Goal: Task Accomplishment & Management: Manage account settings

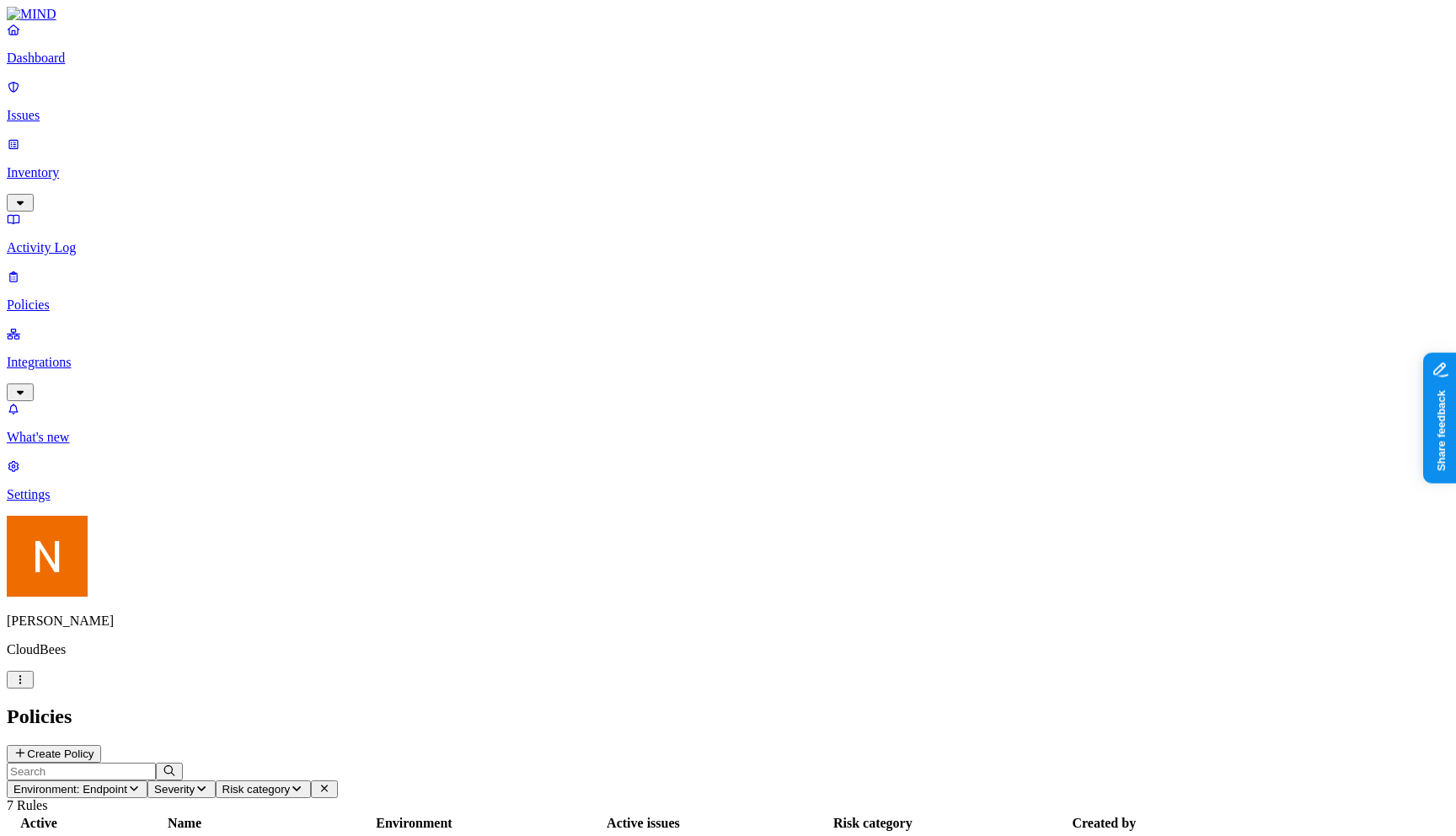
click at [162, 814] on html "Dashboard Issues Inventory Activity Log Policies Integrations What's new 1 Sett…" at bounding box center [728, 582] width 1456 height 1165
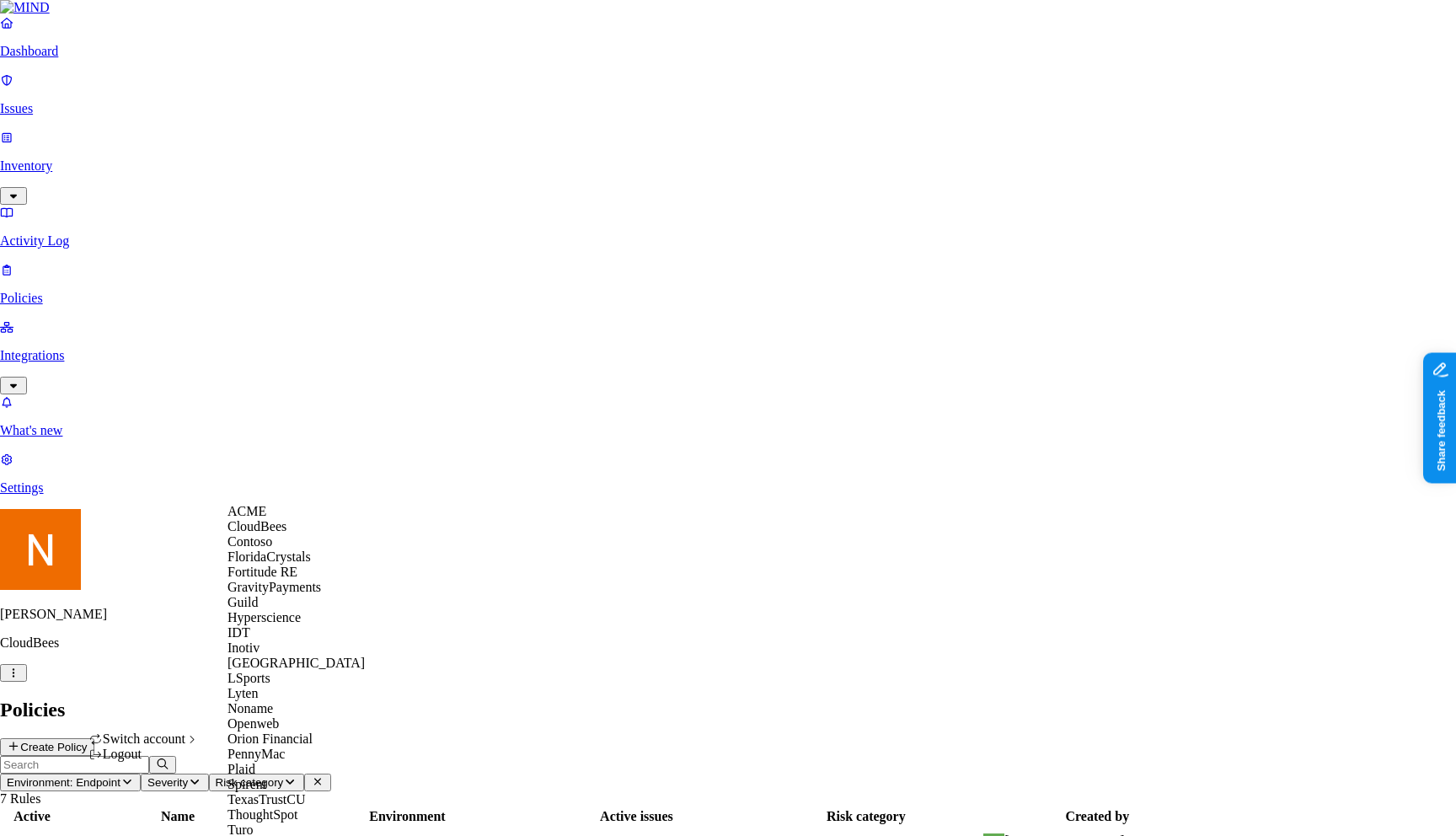
scroll to position [344, 0]
click at [288, 808] on span "ThoughtSpot" at bounding box center [263, 814] width 71 height 15
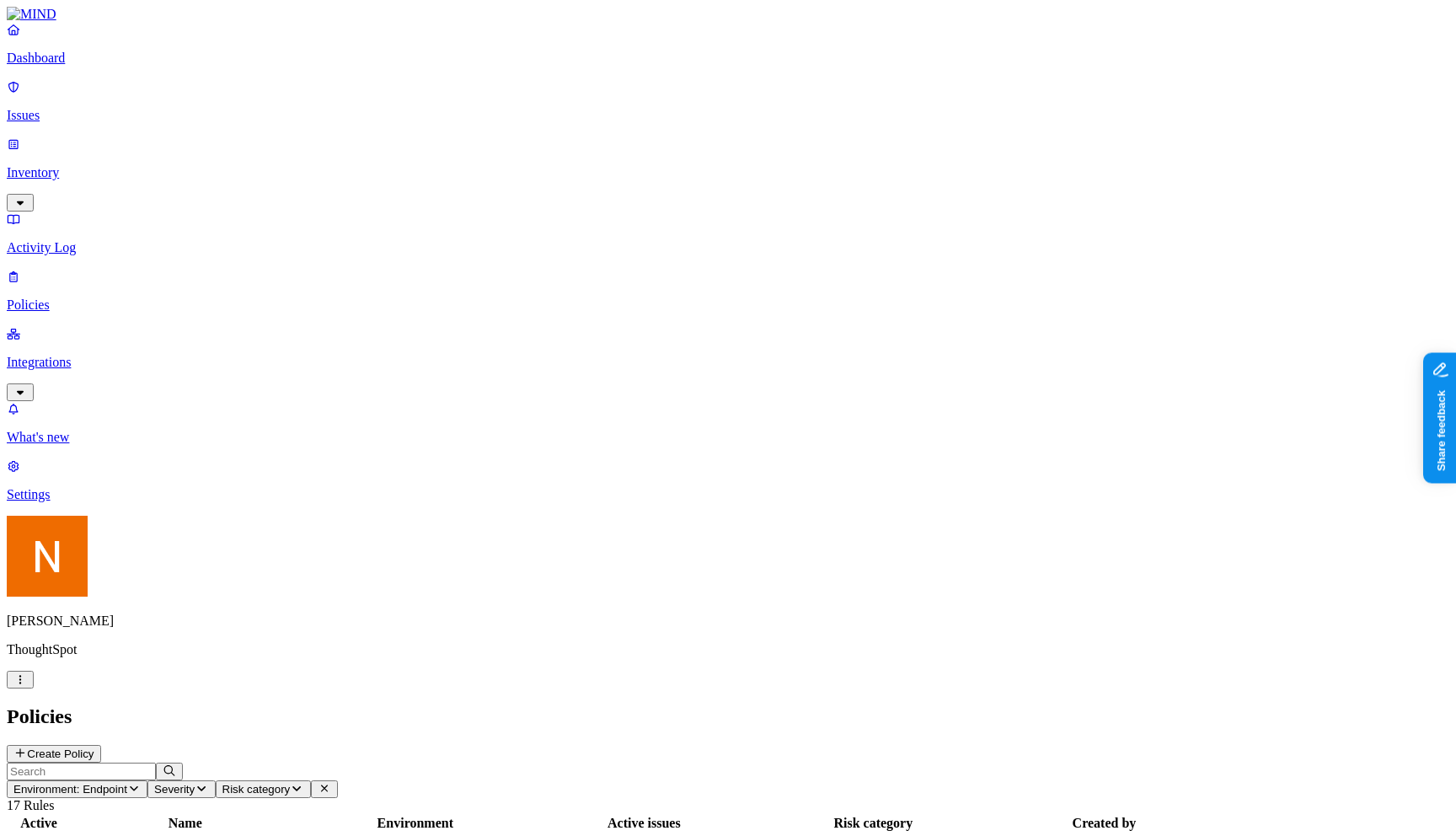
click at [101, 744] on button "Create Policy" at bounding box center [54, 753] width 94 height 17
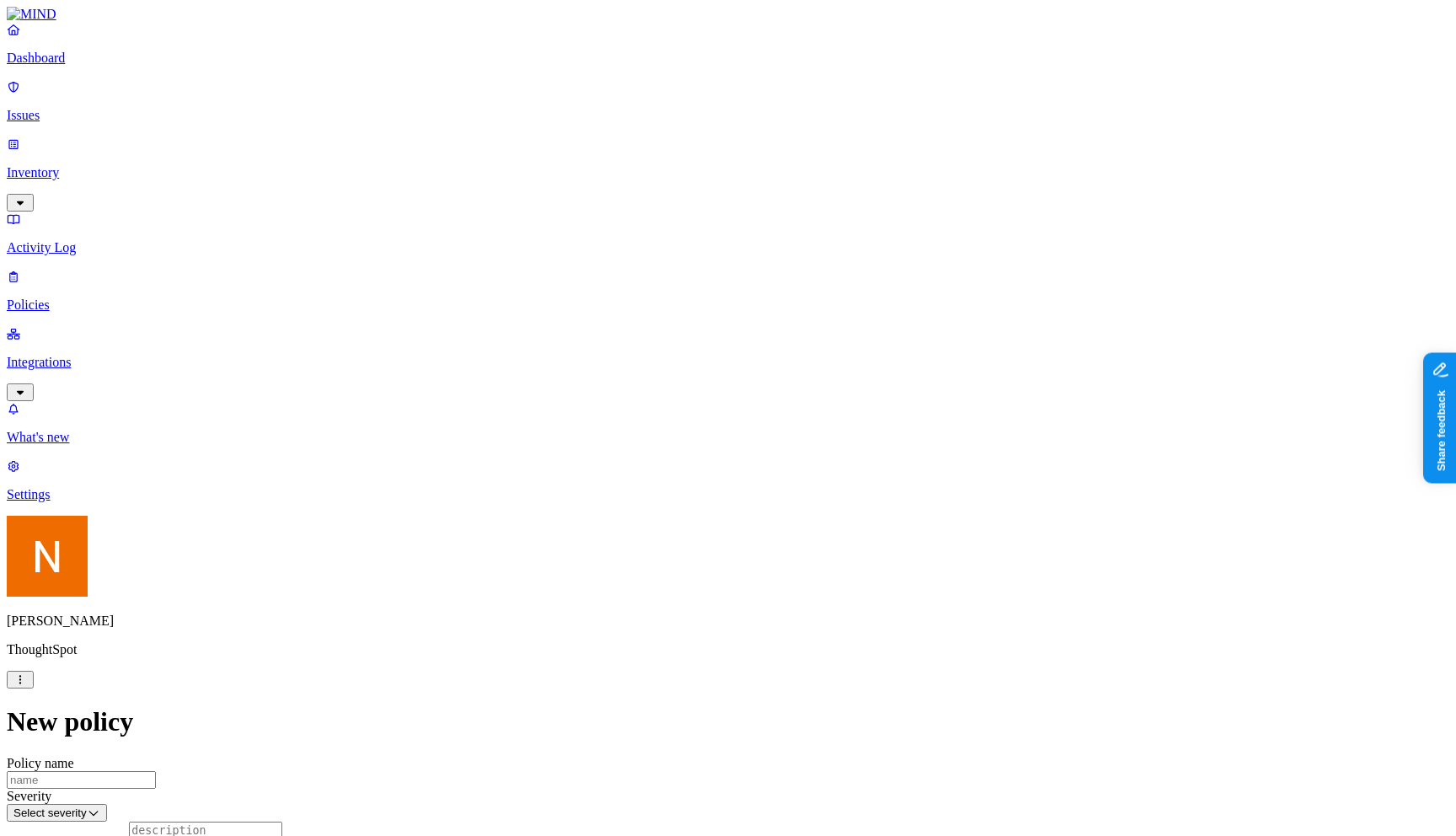
scroll to position [522, 0]
click at [650, 410] on label "Users" at bounding box center [635, 402] width 30 height 15
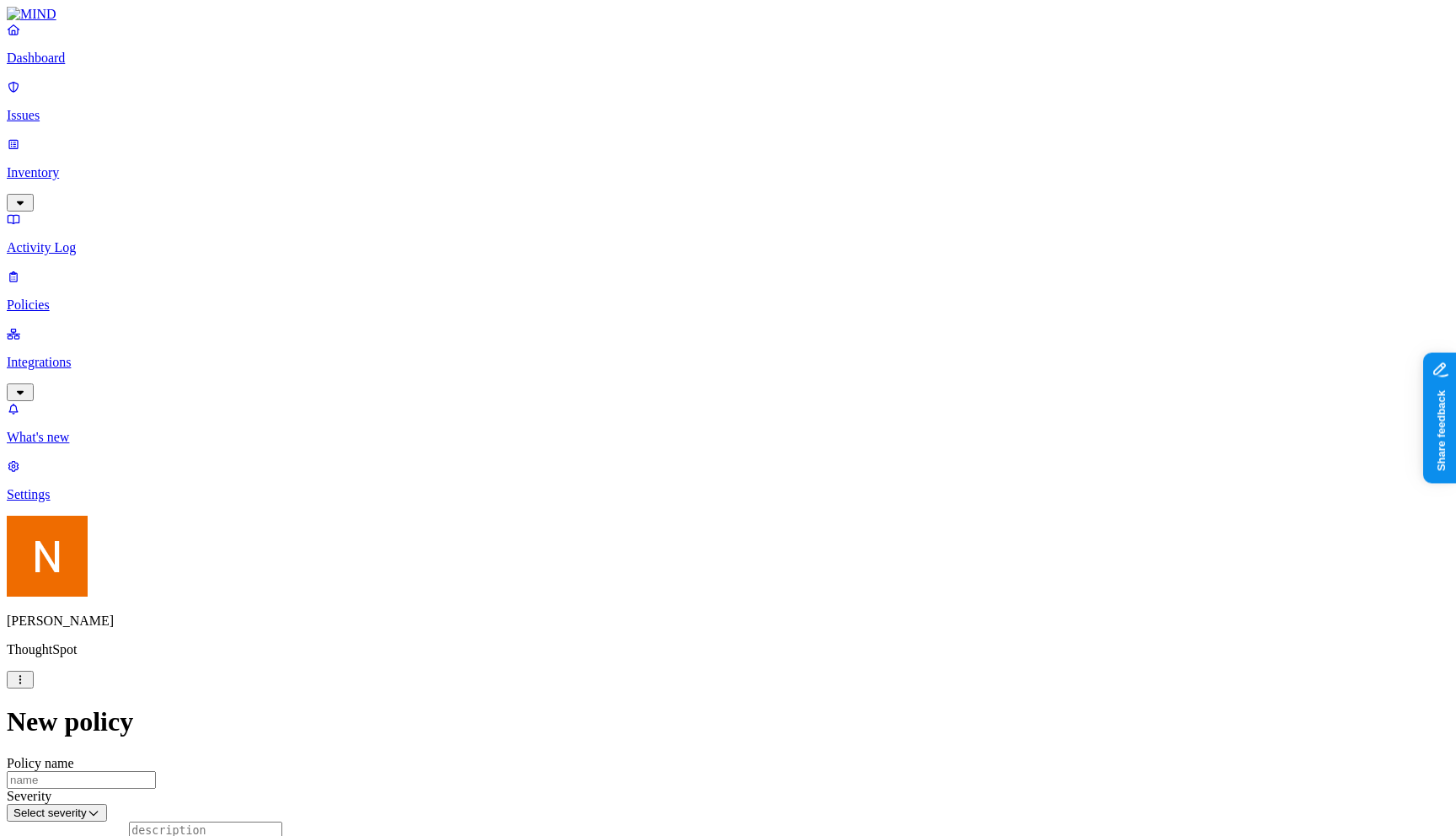
click at [46, 269] on link "Policies" at bounding box center [728, 290] width 1442 height 44
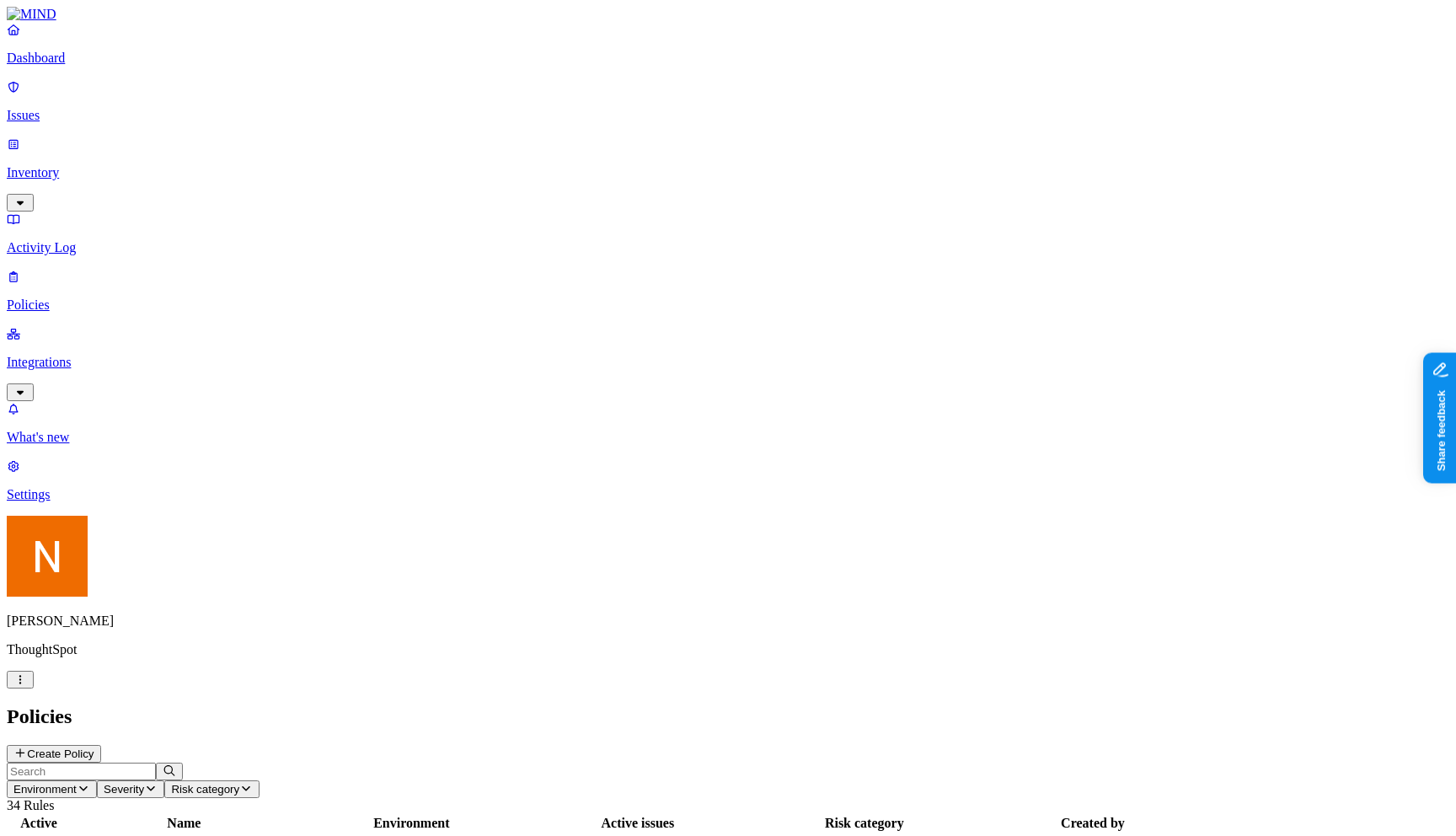
click at [225, 705] on h2 "Policies" at bounding box center [728, 716] width 1442 height 22
click at [97, 780] on button "Environment" at bounding box center [52, 788] width 90 height 17
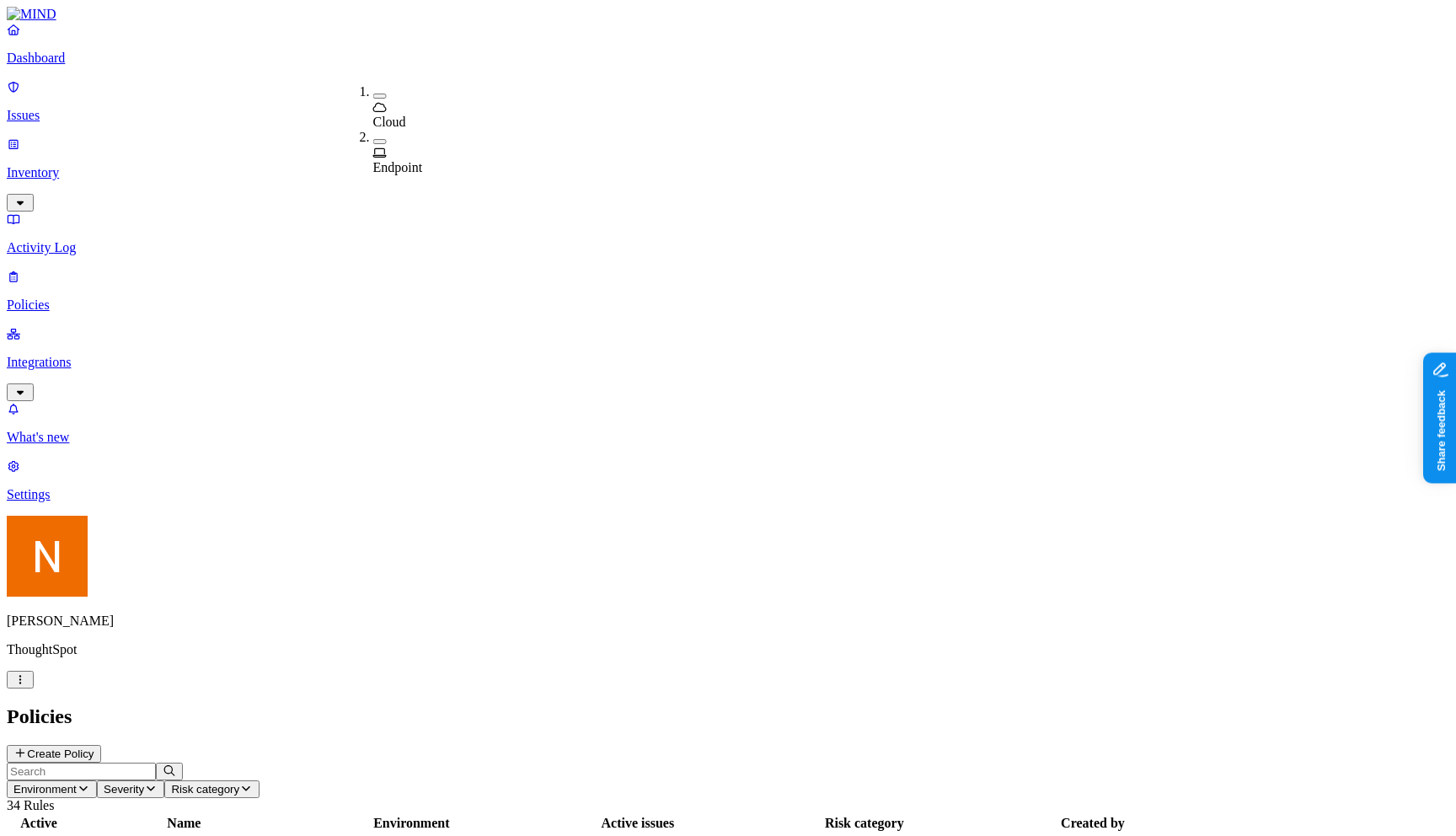
click at [400, 160] on span "Endpoint" at bounding box center [398, 167] width 50 height 15
click at [467, 705] on h2 "Policies" at bounding box center [728, 716] width 1442 height 22
click at [34, 688] on button "button" at bounding box center [20, 679] width 27 height 17
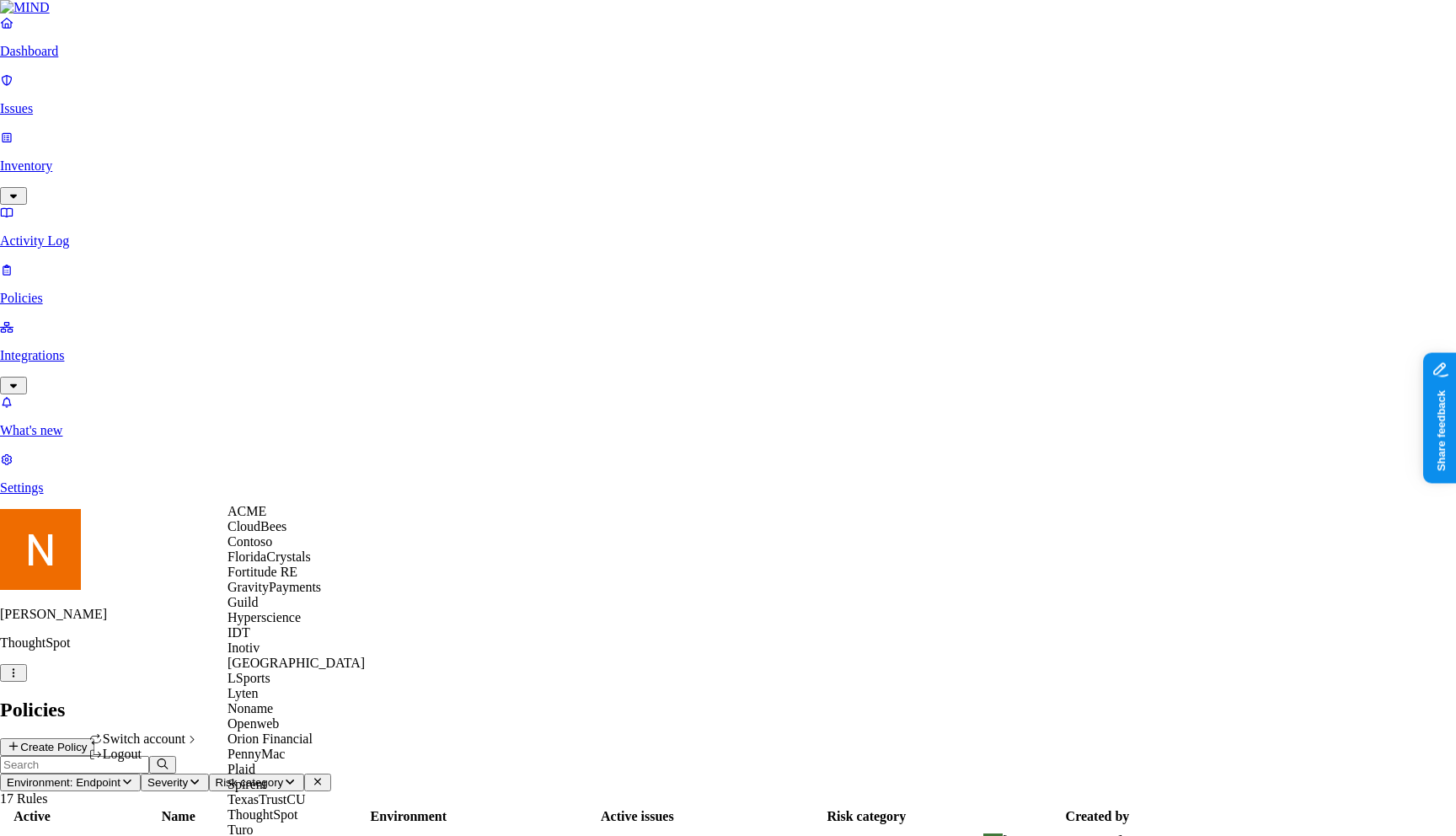
scroll to position [441, 0]
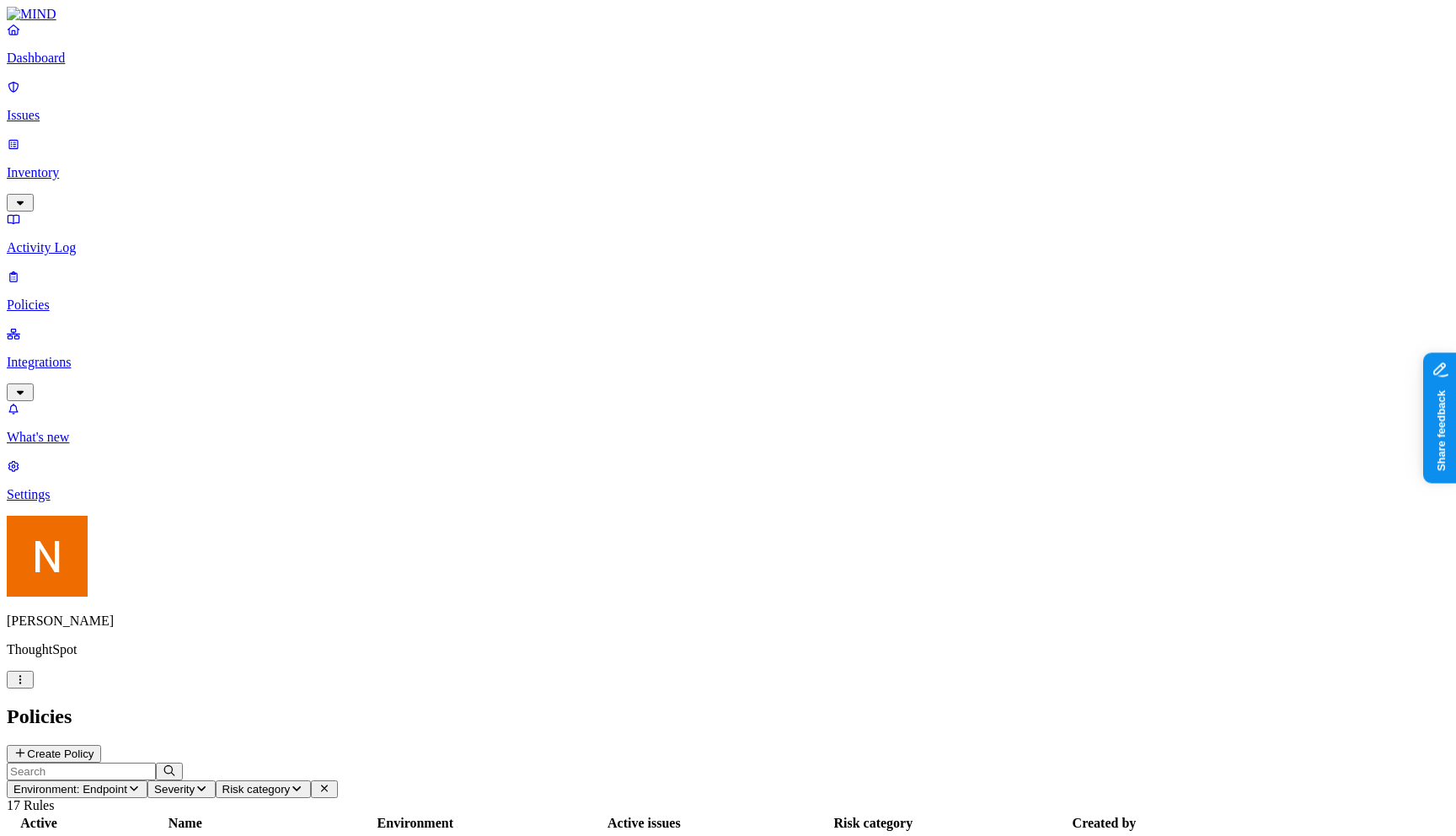
click at [127, 782] on span "Environment: Endpoint" at bounding box center [71, 788] width 114 height 13
click at [62, 380] on nav "Dashboard Issues Inventory Activity Log Policies Integrations What's new 1 Sett…" at bounding box center [728, 262] width 1442 height 480
click at [1390, 705] on div "Policies Create Policy" at bounding box center [728, 733] width 1442 height 57
click at [101, 744] on button "Create Policy" at bounding box center [54, 753] width 94 height 17
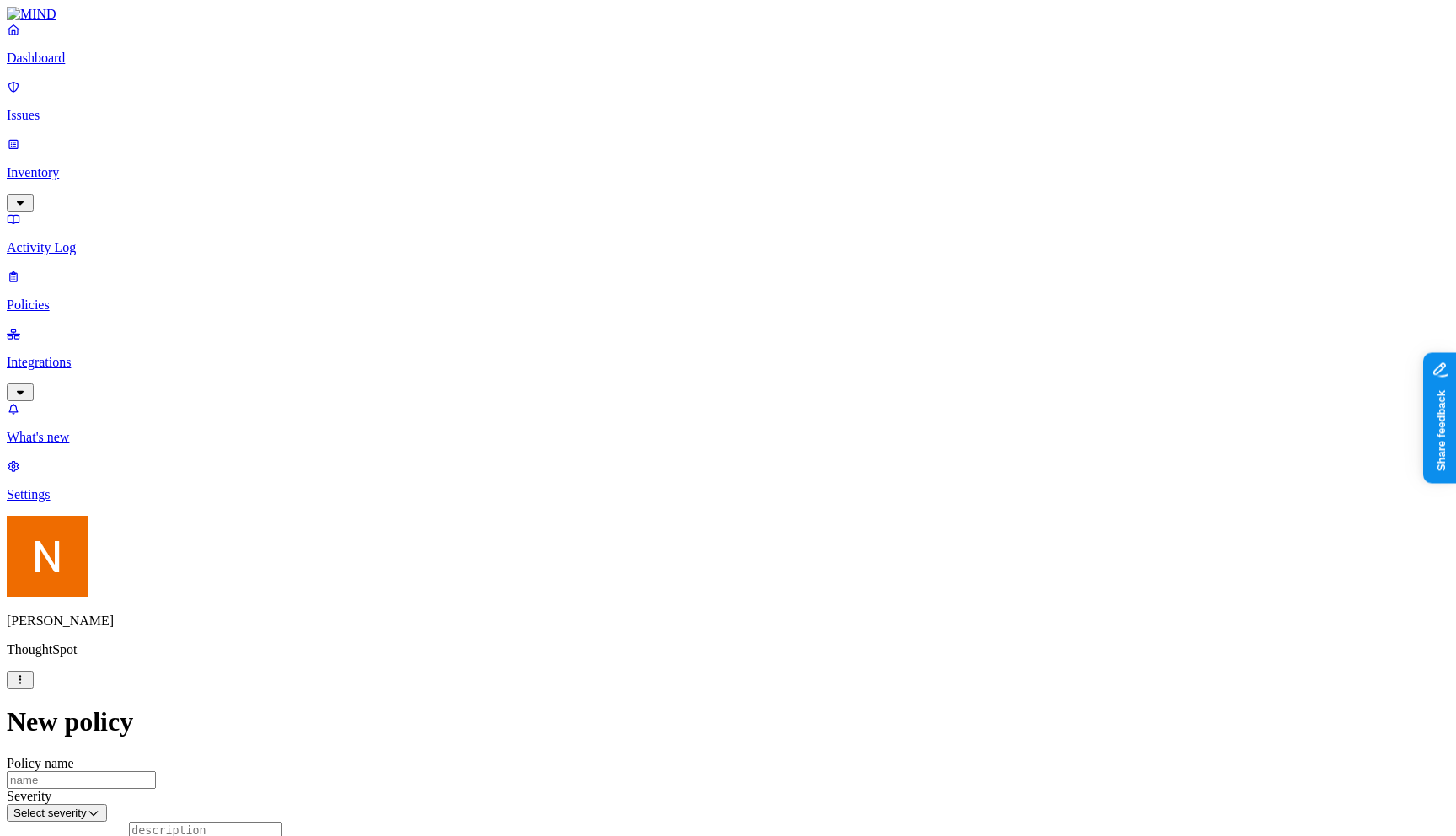
scroll to position [656, 0]
click at [666, 320] on label "Departments" at bounding box center [655, 322] width 69 height 15
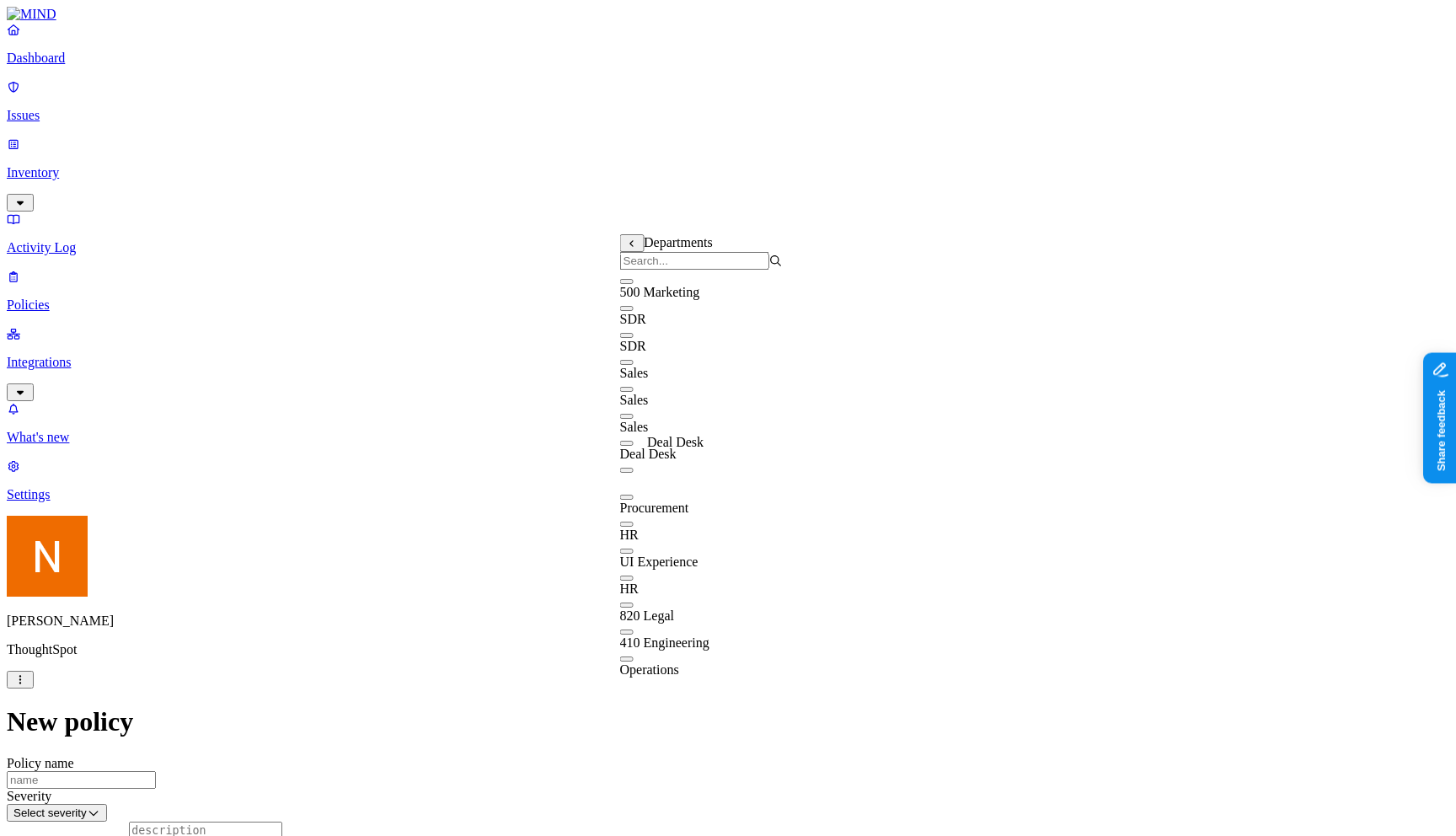
scroll to position [0, 0]
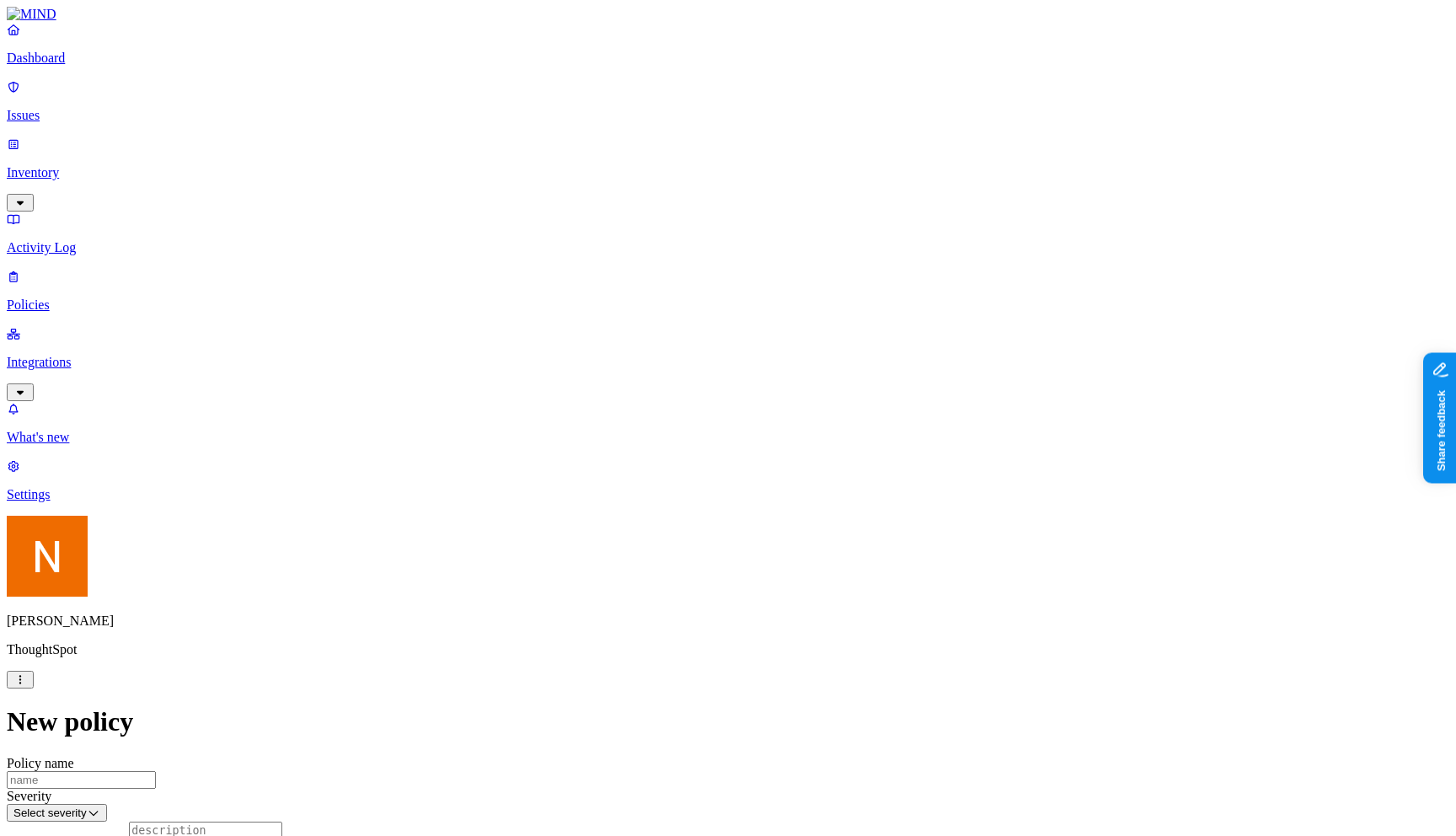
click at [161, 818] on html "Dashboard Issues Inventory Activity Log Policies Integrations What's new 1 Sett…" at bounding box center [728, 835] width 1456 height 1671
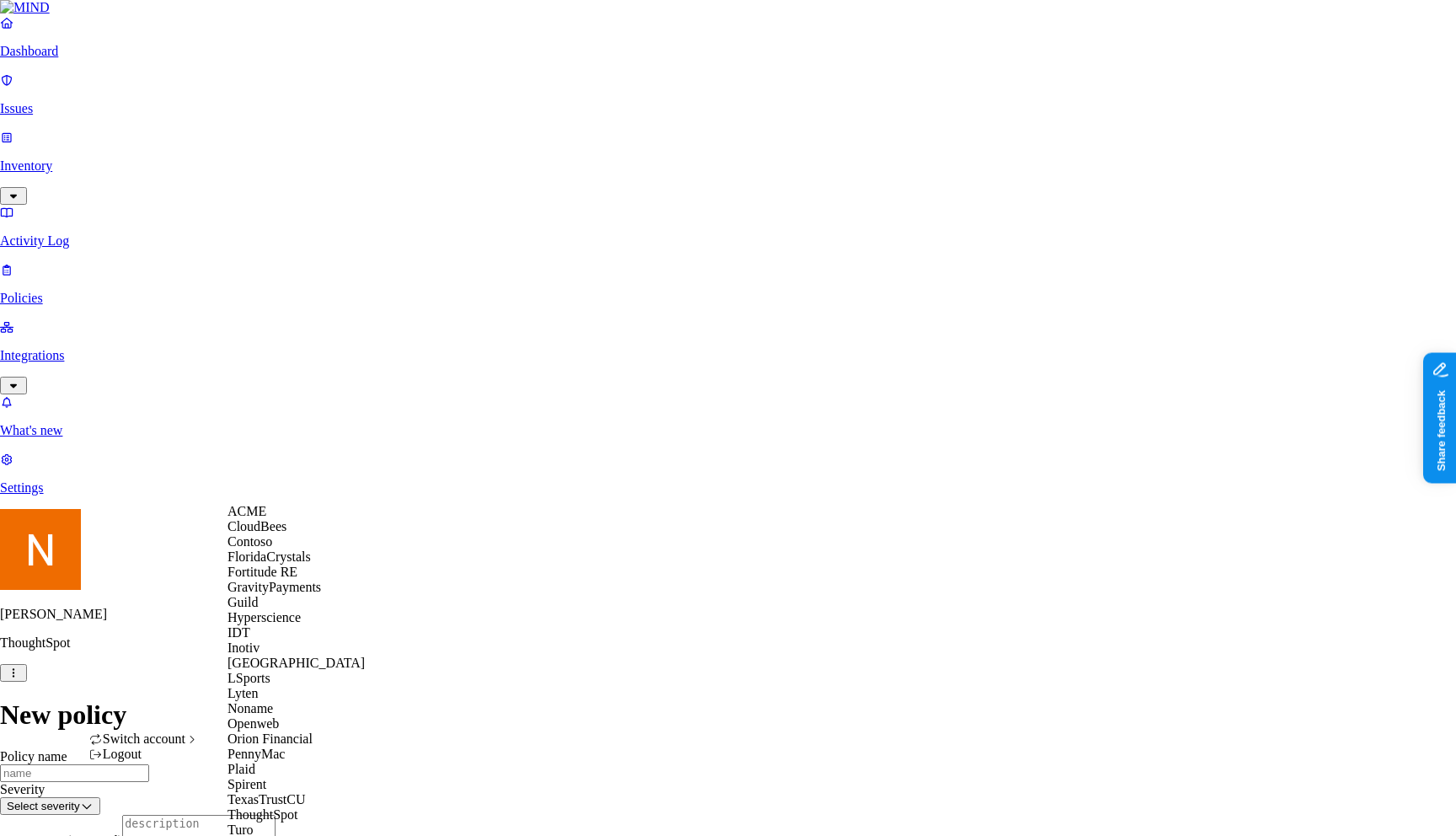
scroll to position [74, 0]
click at [460, 655] on html "Dashboard Issues Inventory Activity Log Policies Integrations What's new 1 Sett…" at bounding box center [728, 833] width 1456 height 1665
